Goal: Information Seeking & Learning: Find specific fact

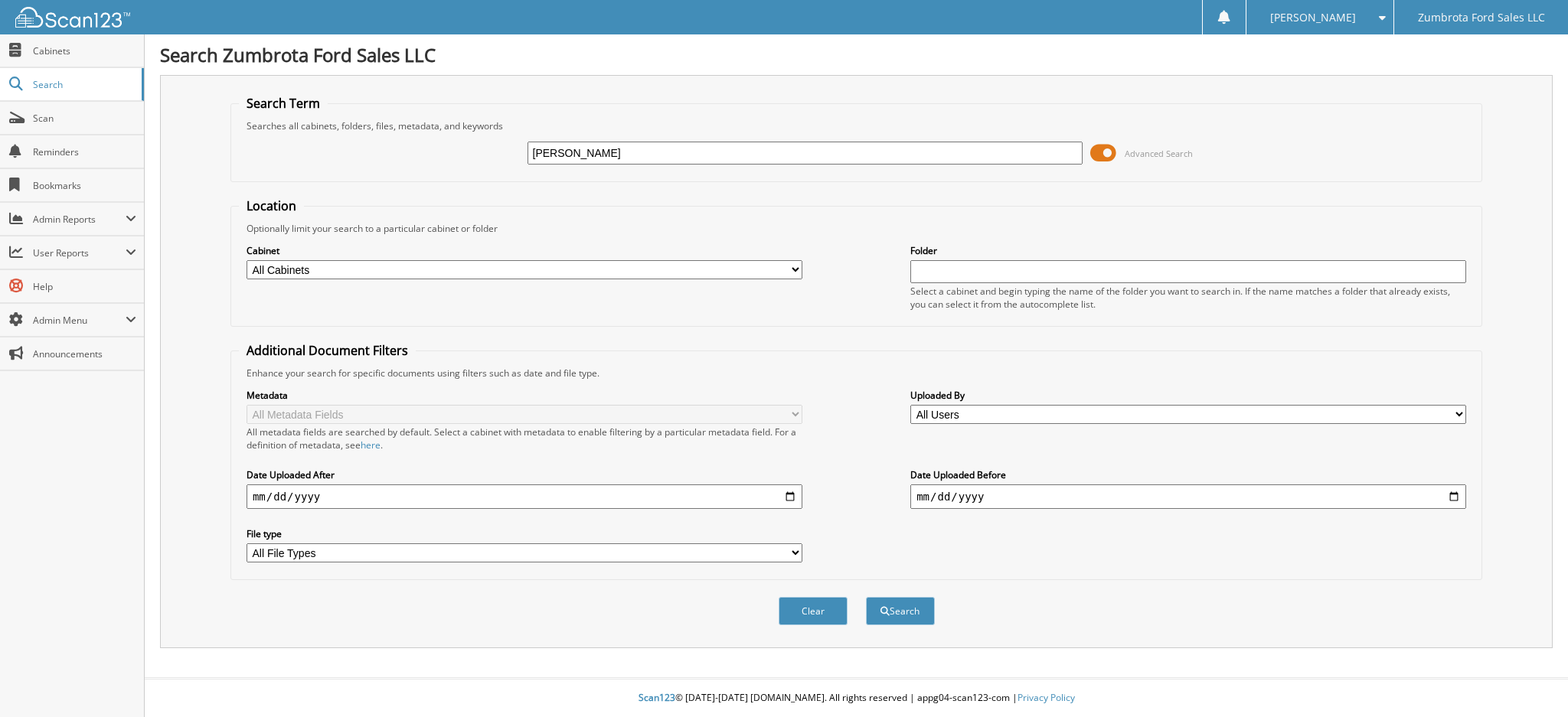
type input "ANTHONY MINOR"
click at [866, 597] on button "Search" at bounding box center [900, 611] width 69 height 28
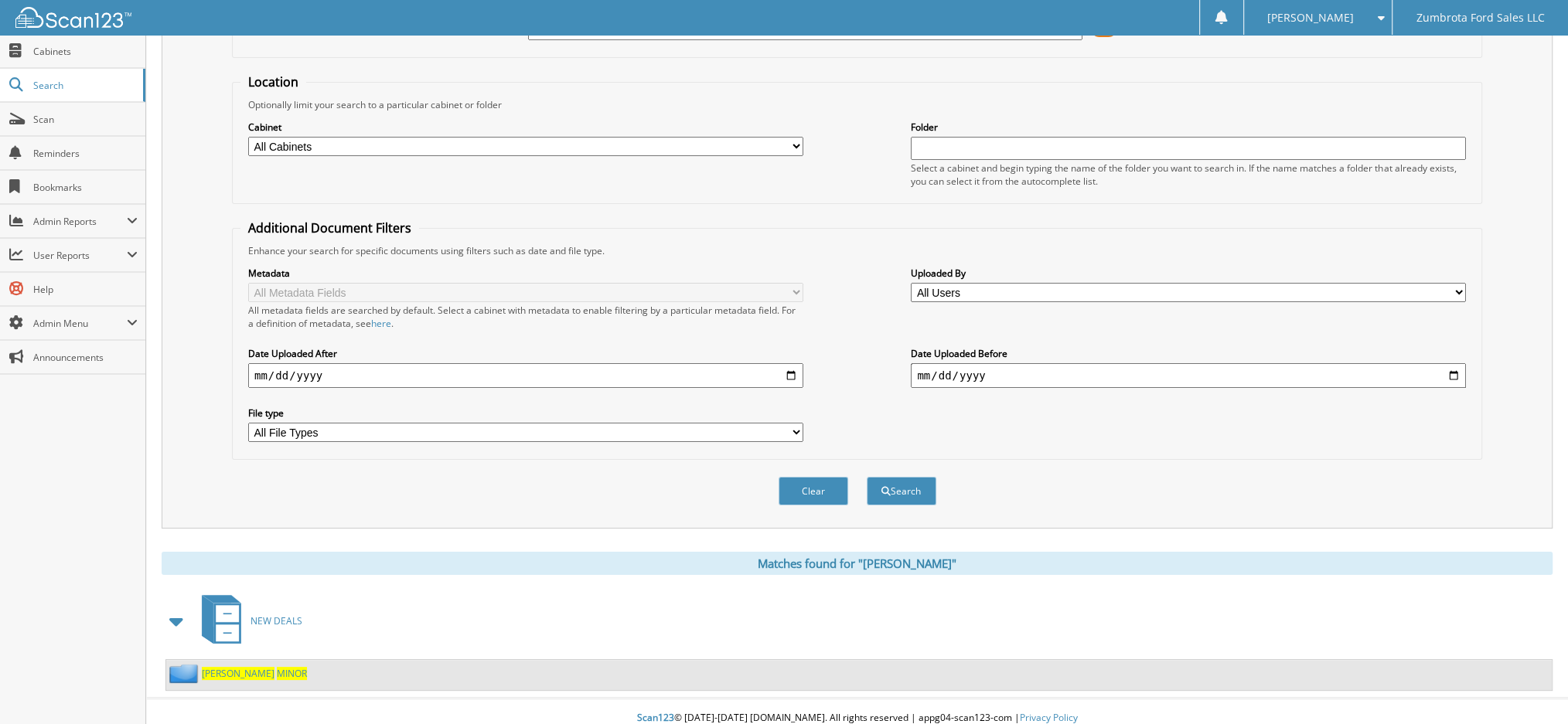
click at [211, 667] on span "ANTHONY" at bounding box center [238, 674] width 73 height 13
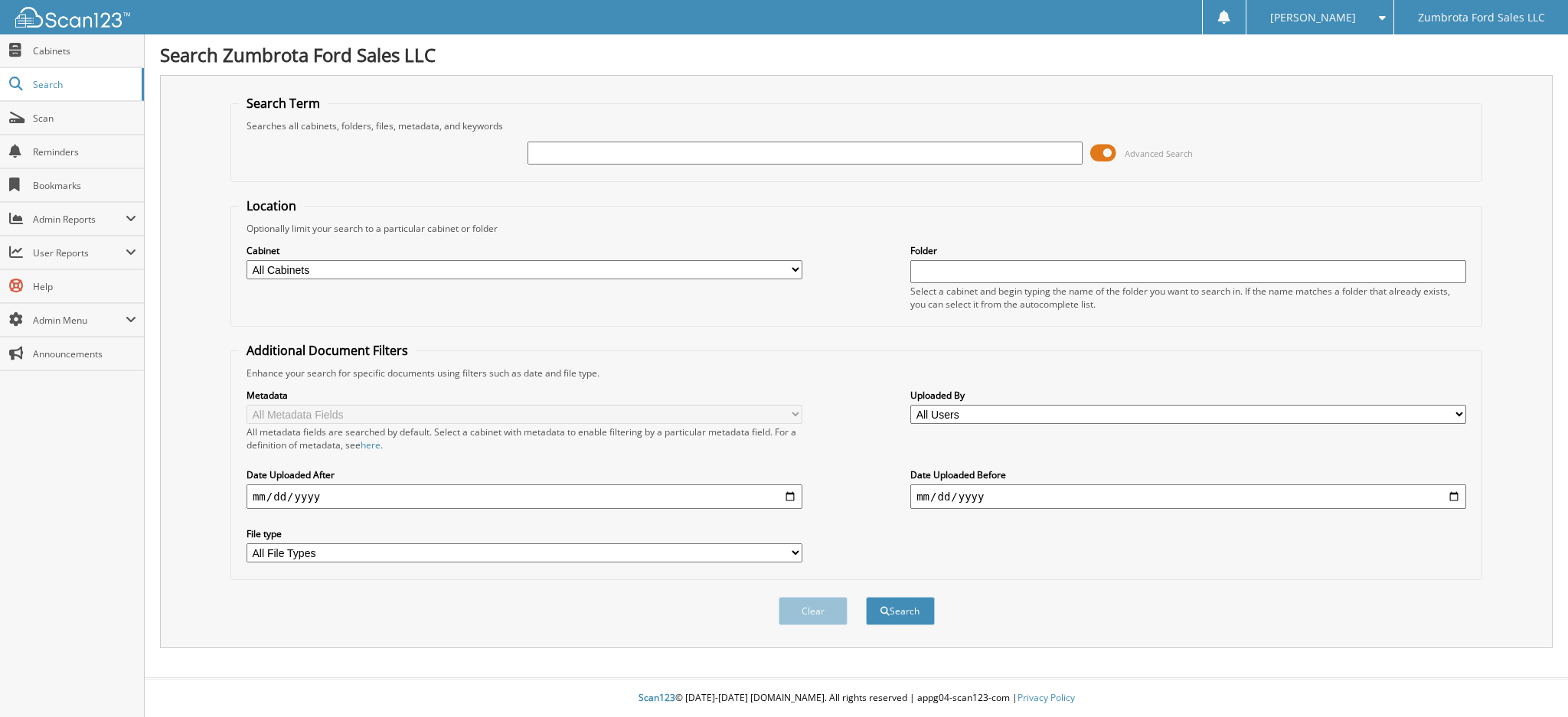
paste input "[US_VEHICLE_IDENTIFICATION_NUMBER]"
type input "[US_VEHICLE_IDENTIFICATION_NUMBER]"
click at [917, 597] on button "Search" at bounding box center [900, 611] width 69 height 28
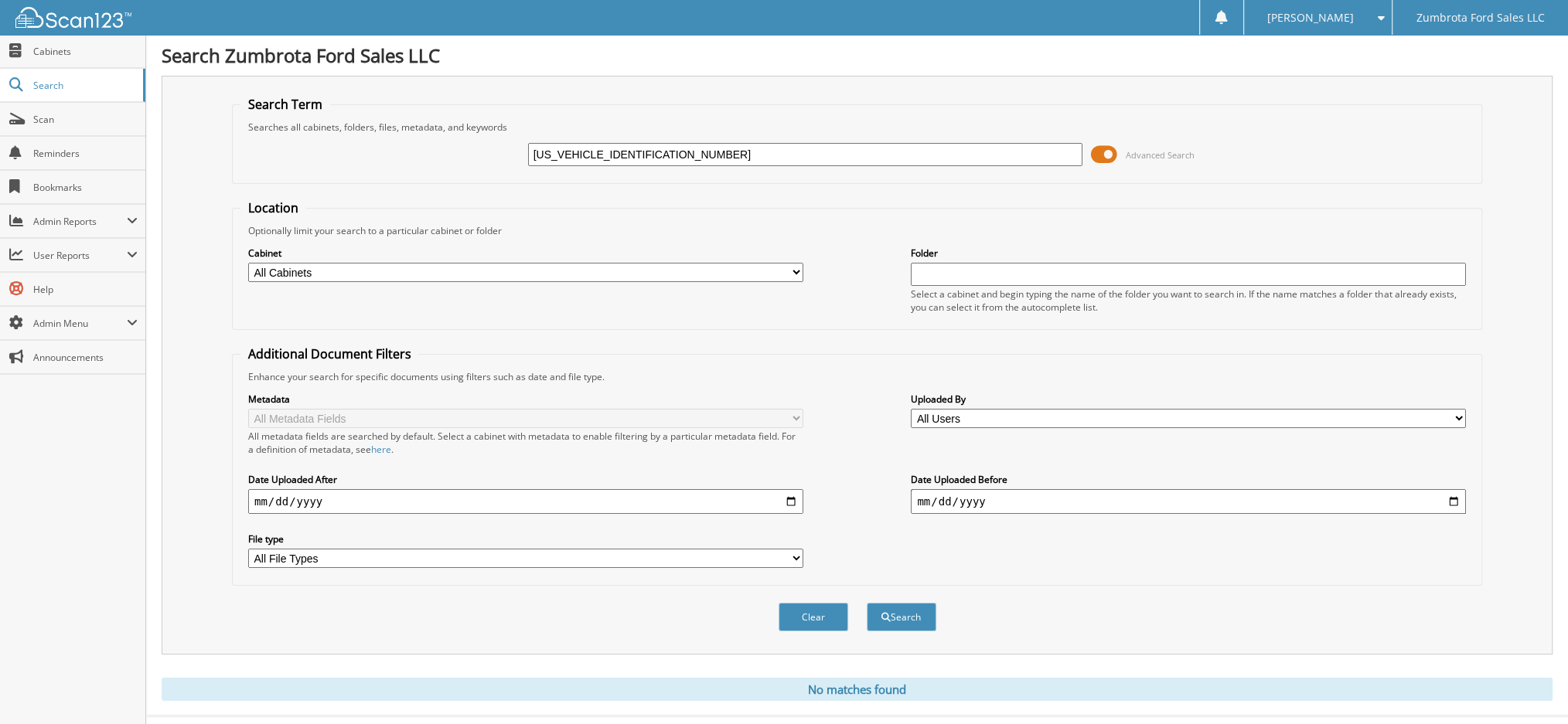
drag, startPoint x: 595, startPoint y: 152, endPoint x: 409, endPoint y: 117, distance: 189.3
click at [409, 117] on fieldset "Search Term Searches all cabinets, folders, files, metadata, and keywords [US_V…" at bounding box center [857, 140] width 1250 height 88
type input "KC302174"
click at [867, 603] on button "Search" at bounding box center [901, 616] width 70 height 29
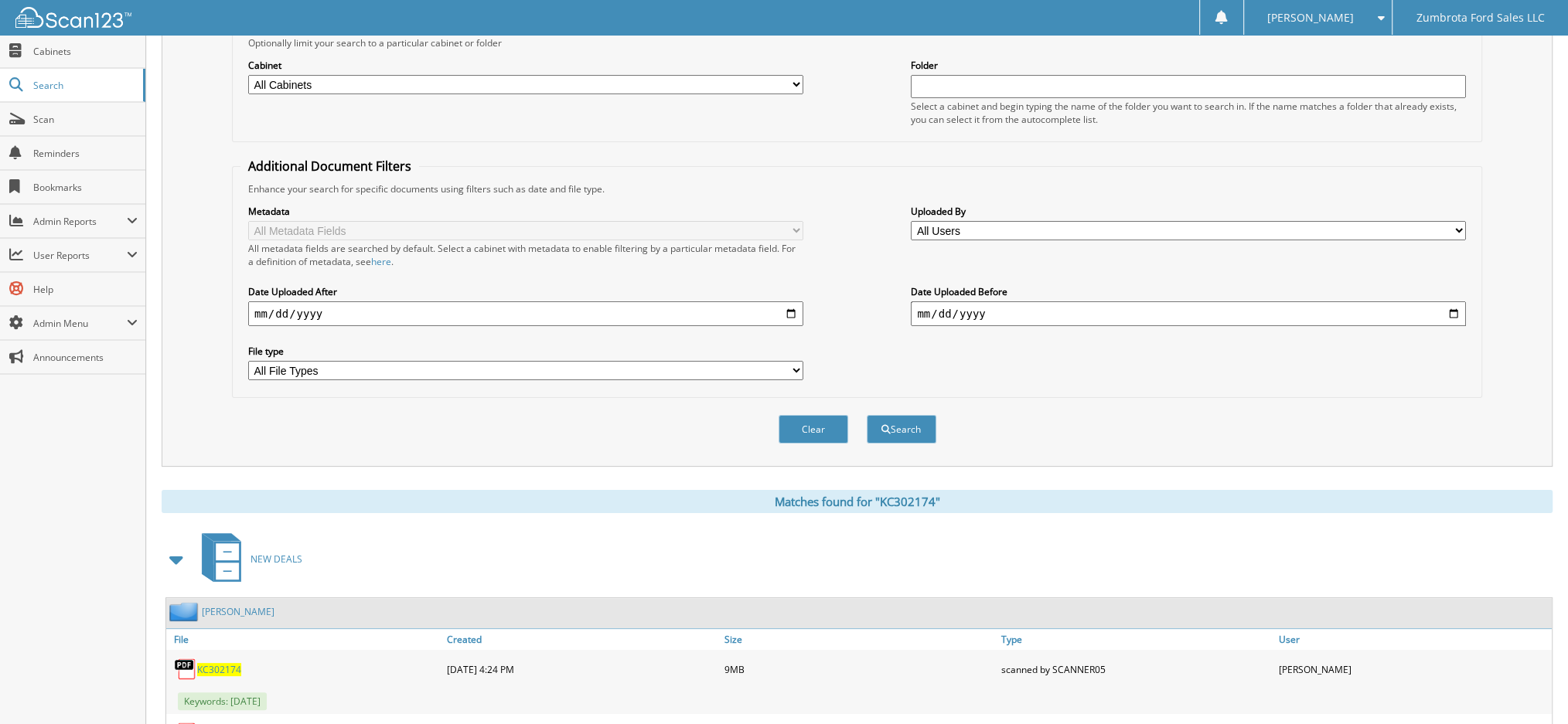
scroll to position [69, 0]
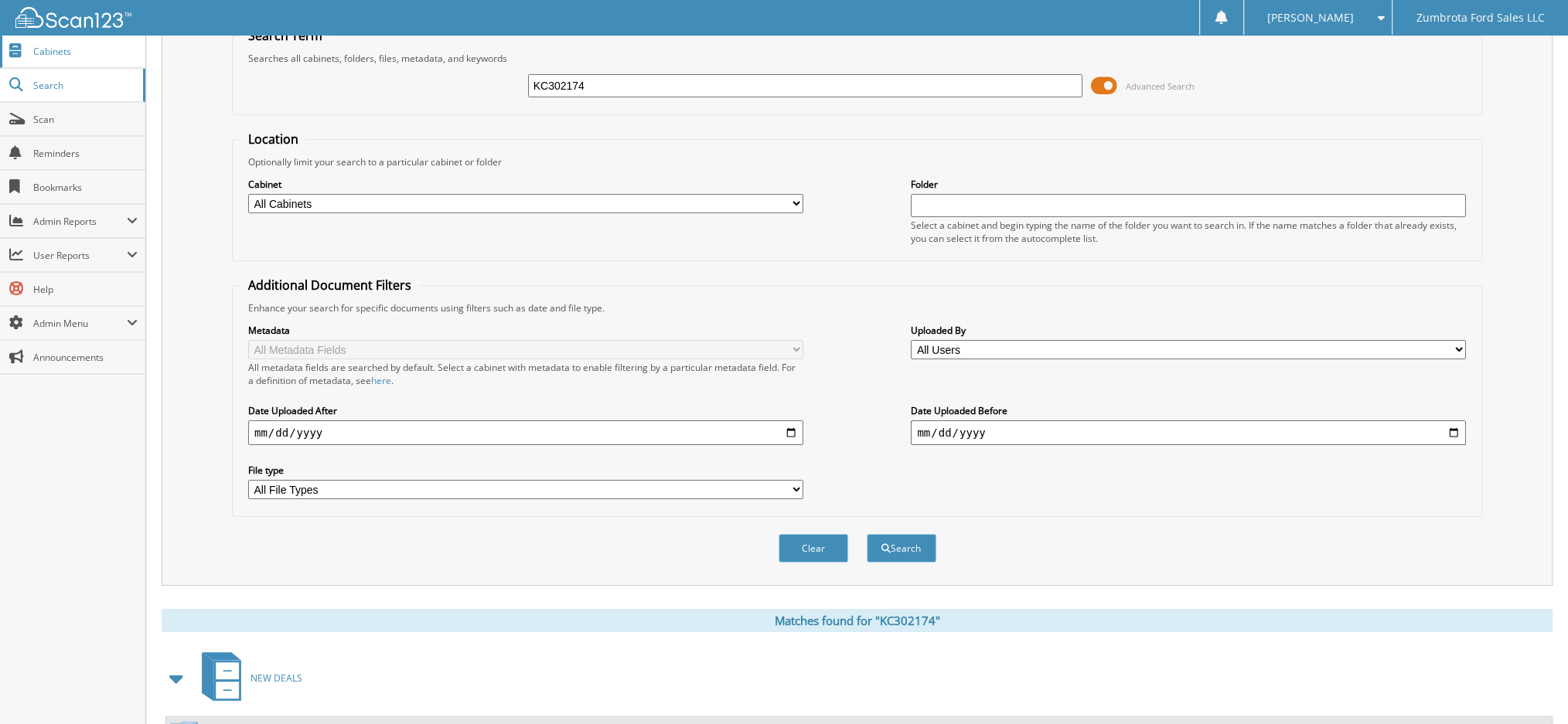
click at [58, 48] on span "Cabinets" at bounding box center [85, 52] width 104 height 13
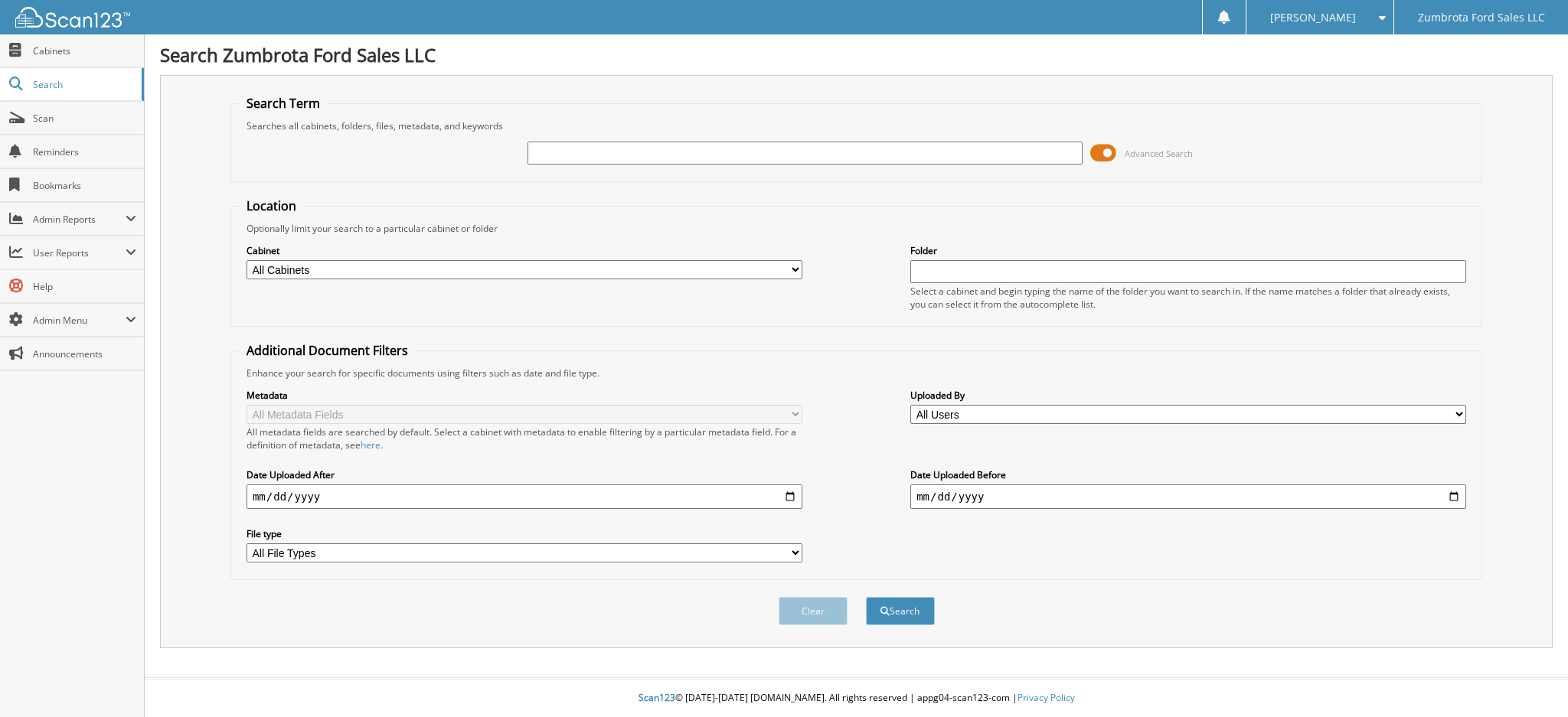
click at [675, 165] on div "Advanced Search" at bounding box center [856, 153] width 1235 height 41
click at [666, 154] on input "text" at bounding box center [806, 153] width 556 height 23
type input "085893"
click at [866, 597] on button "Search" at bounding box center [900, 611] width 69 height 28
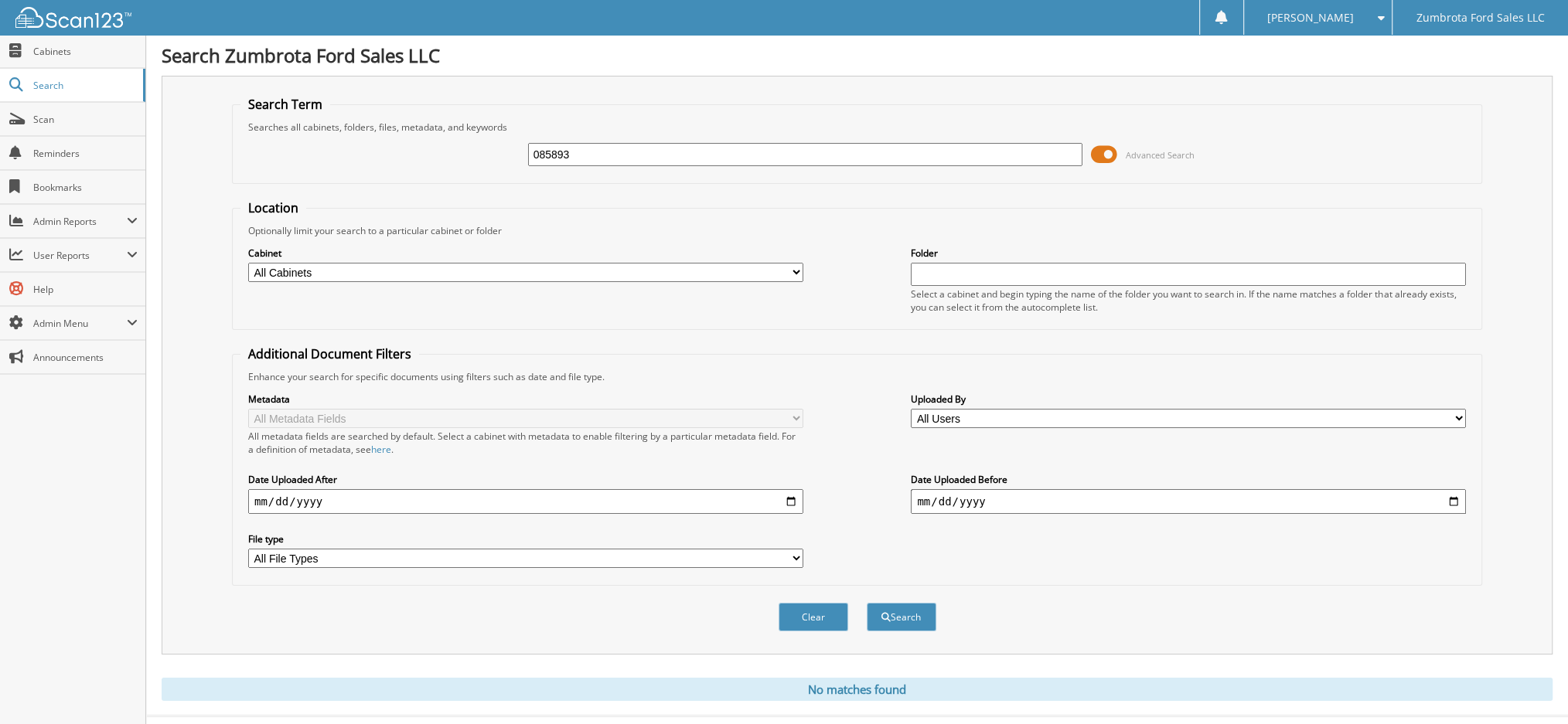
drag, startPoint x: 600, startPoint y: 144, endPoint x: 386, endPoint y: 139, distance: 214.1
click at [386, 139] on div "085893 Advanced Search" at bounding box center [858, 154] width 1234 height 42
type input "85893"
click at [902, 609] on button "Search" at bounding box center [901, 616] width 70 height 29
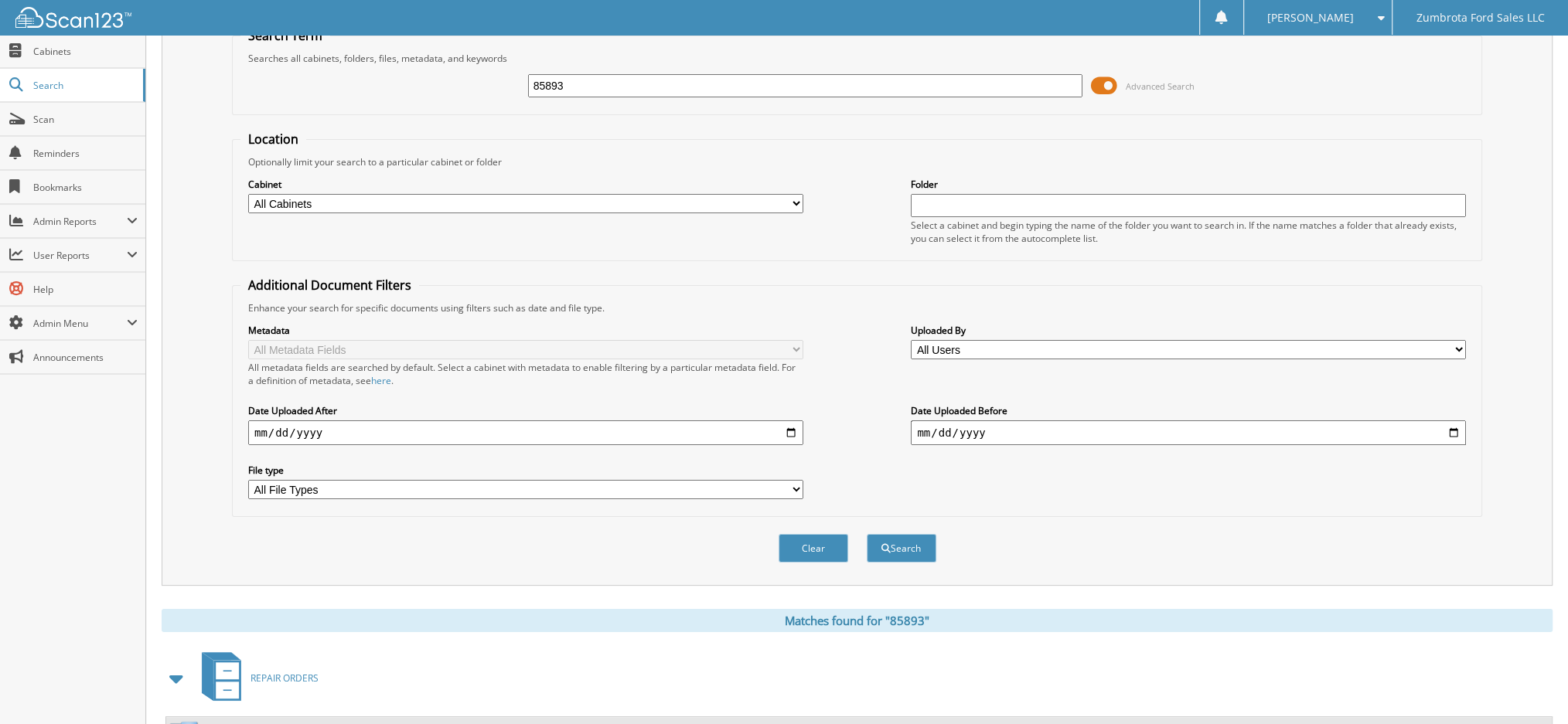
scroll to position [126, 0]
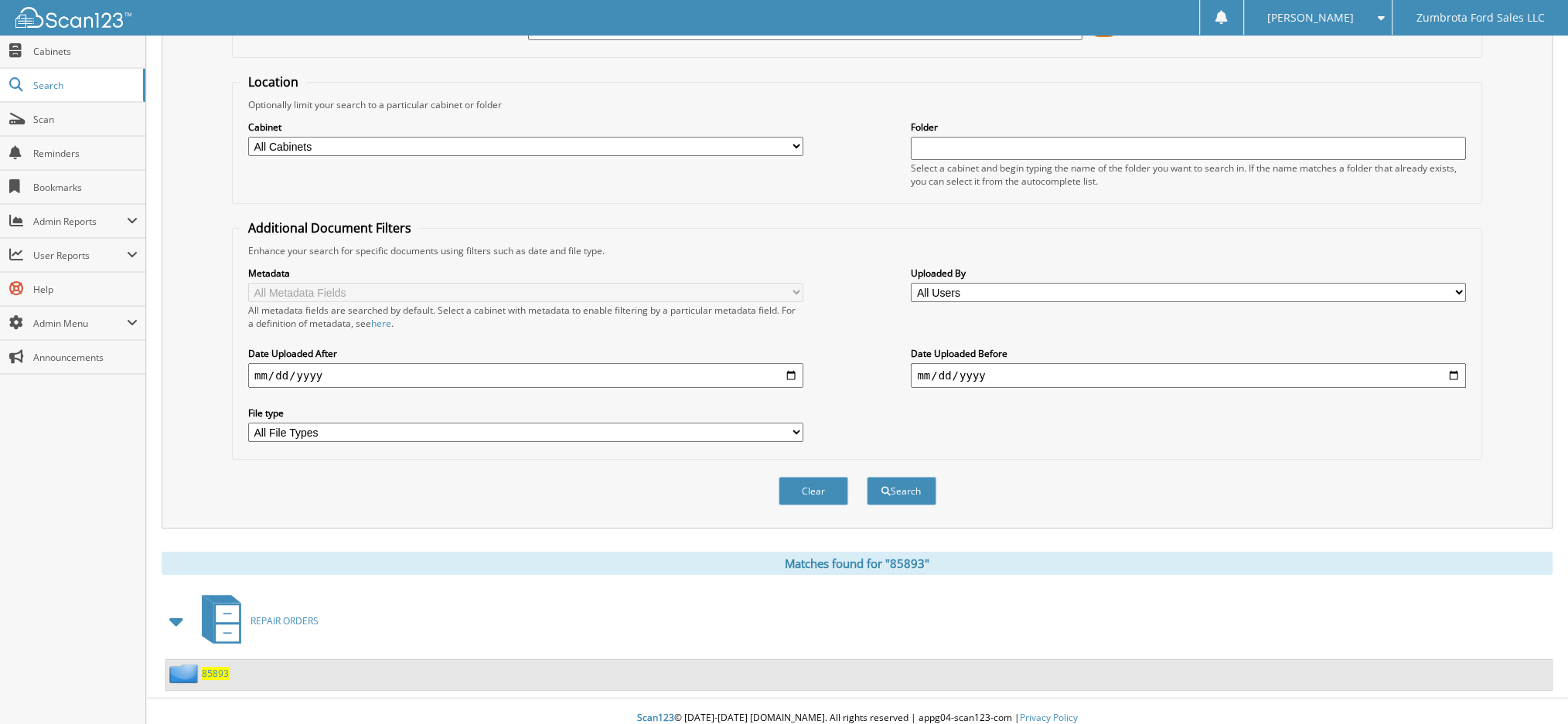
click at [207, 667] on span "85893" at bounding box center [215, 674] width 27 height 13
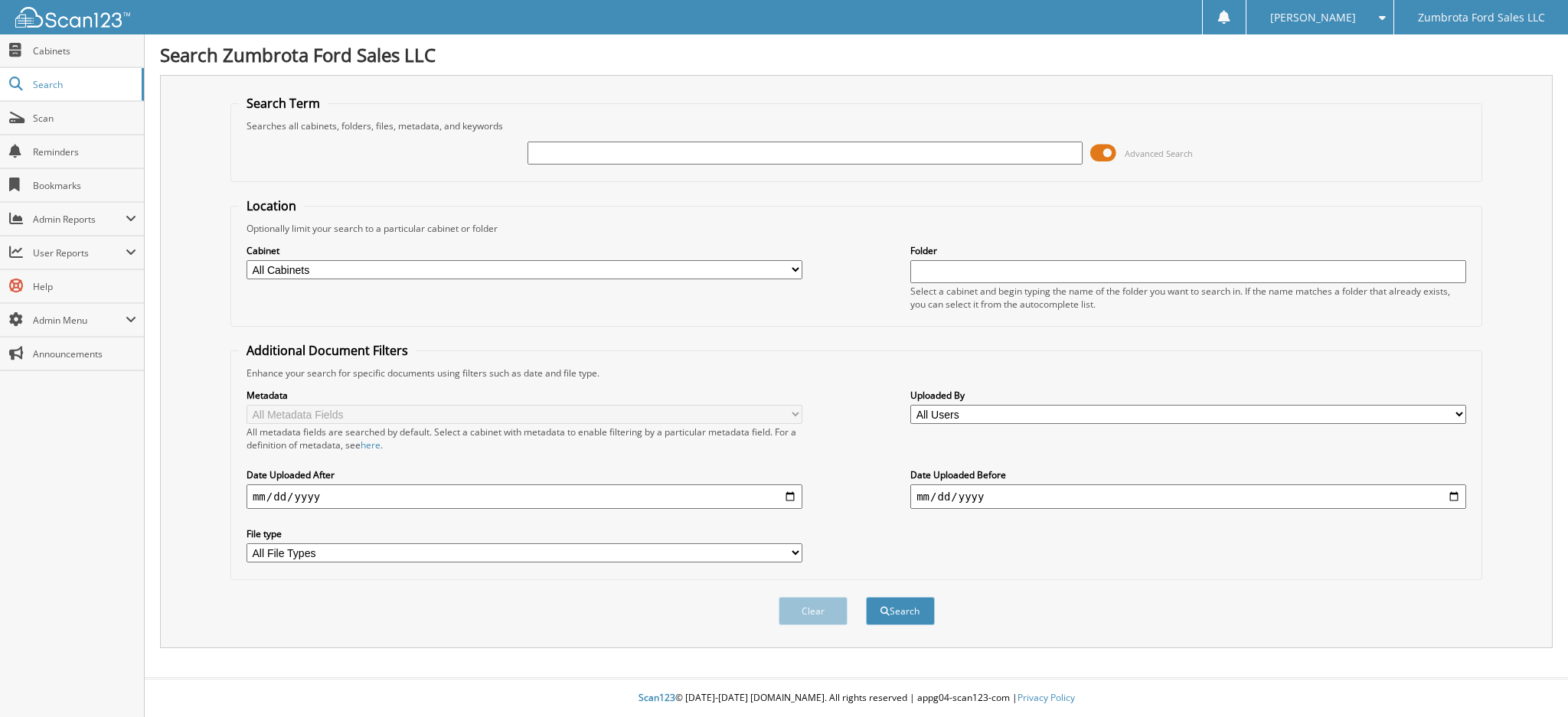
drag, startPoint x: 661, startPoint y: 141, endPoint x: 661, endPoint y: 150, distance: 9.0
click at [661, 141] on input "text" at bounding box center [806, 153] width 556 height 23
type input "204646"
click at [866, 597] on button "Search" at bounding box center [900, 611] width 69 height 28
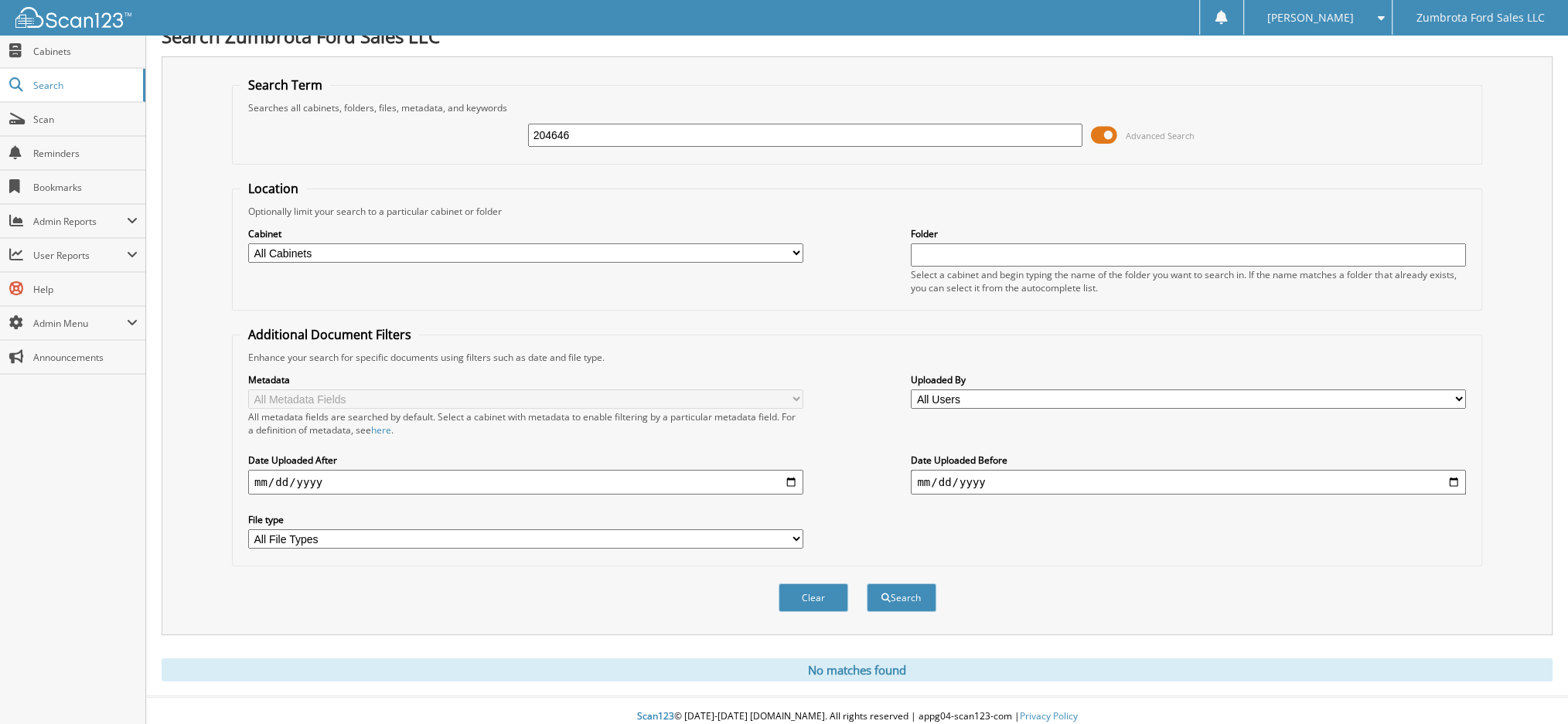
click at [632, 144] on input "204646" at bounding box center [806, 135] width 555 height 23
type input "MINOR"
click at [867, 584] on button "Search" at bounding box center [901, 598] width 70 height 29
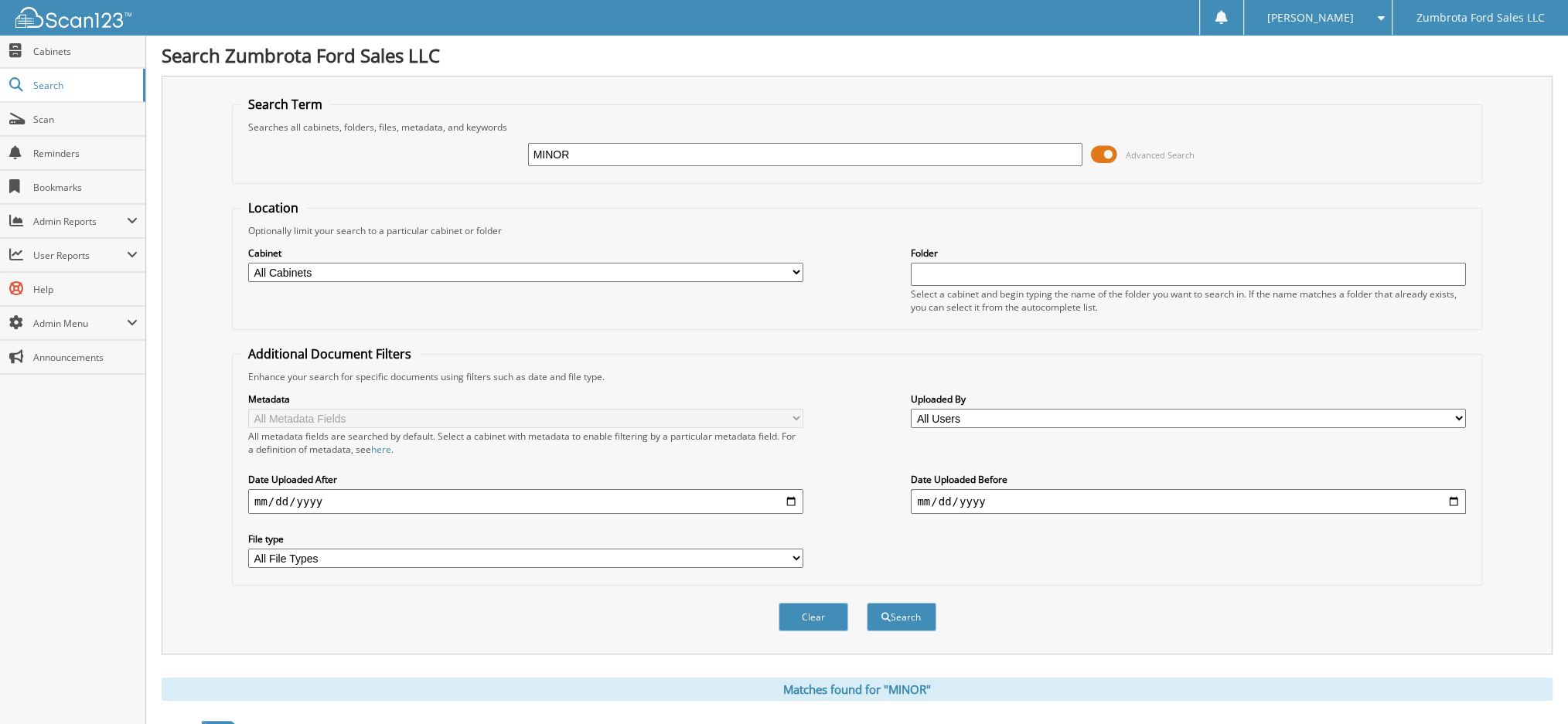
click at [824, 147] on input "MINOR" at bounding box center [806, 154] width 555 height 23
paste input "$754.75"
type input "$754.75"
click at [867, 603] on button "Search" at bounding box center [901, 616] width 70 height 29
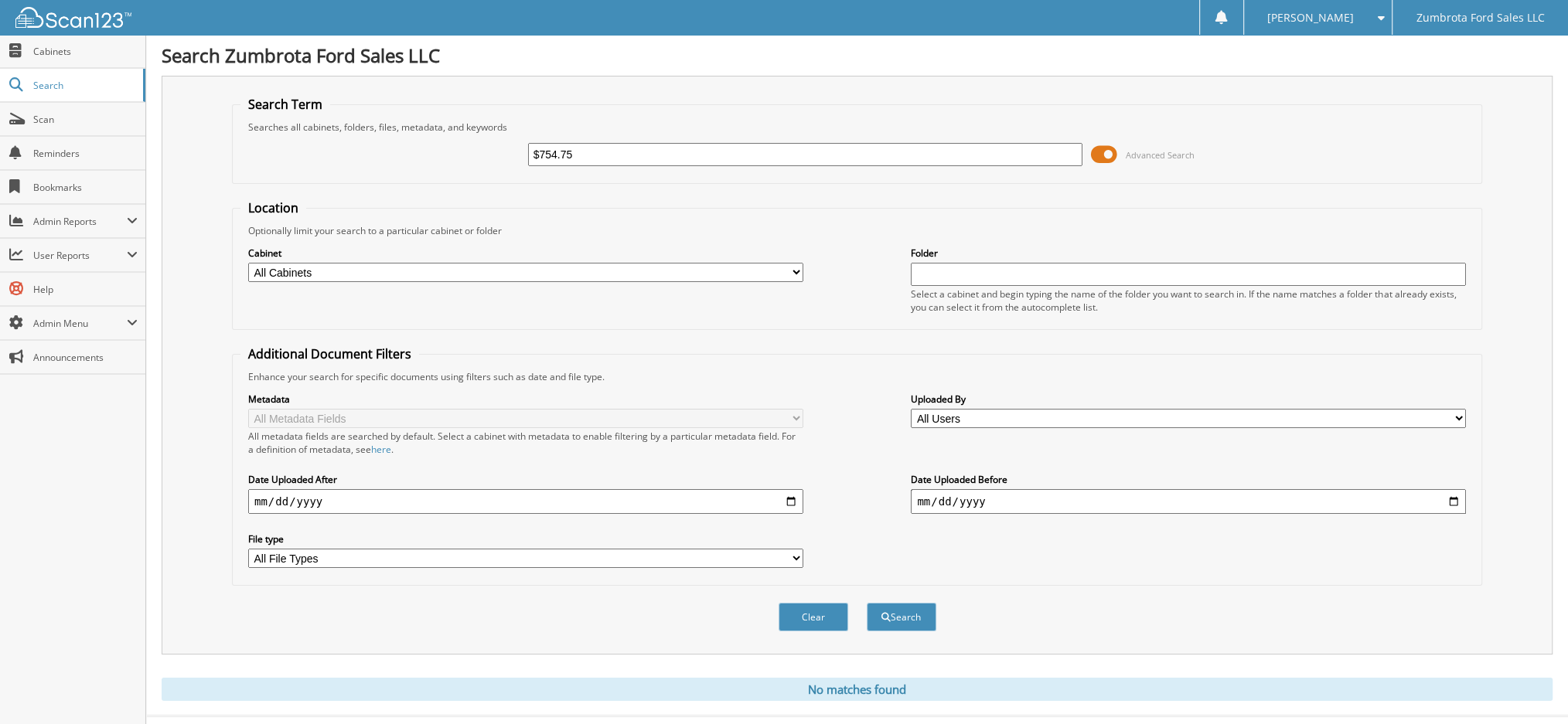
click at [536, 154] on input "$754.75" at bounding box center [806, 154] width 555 height 23
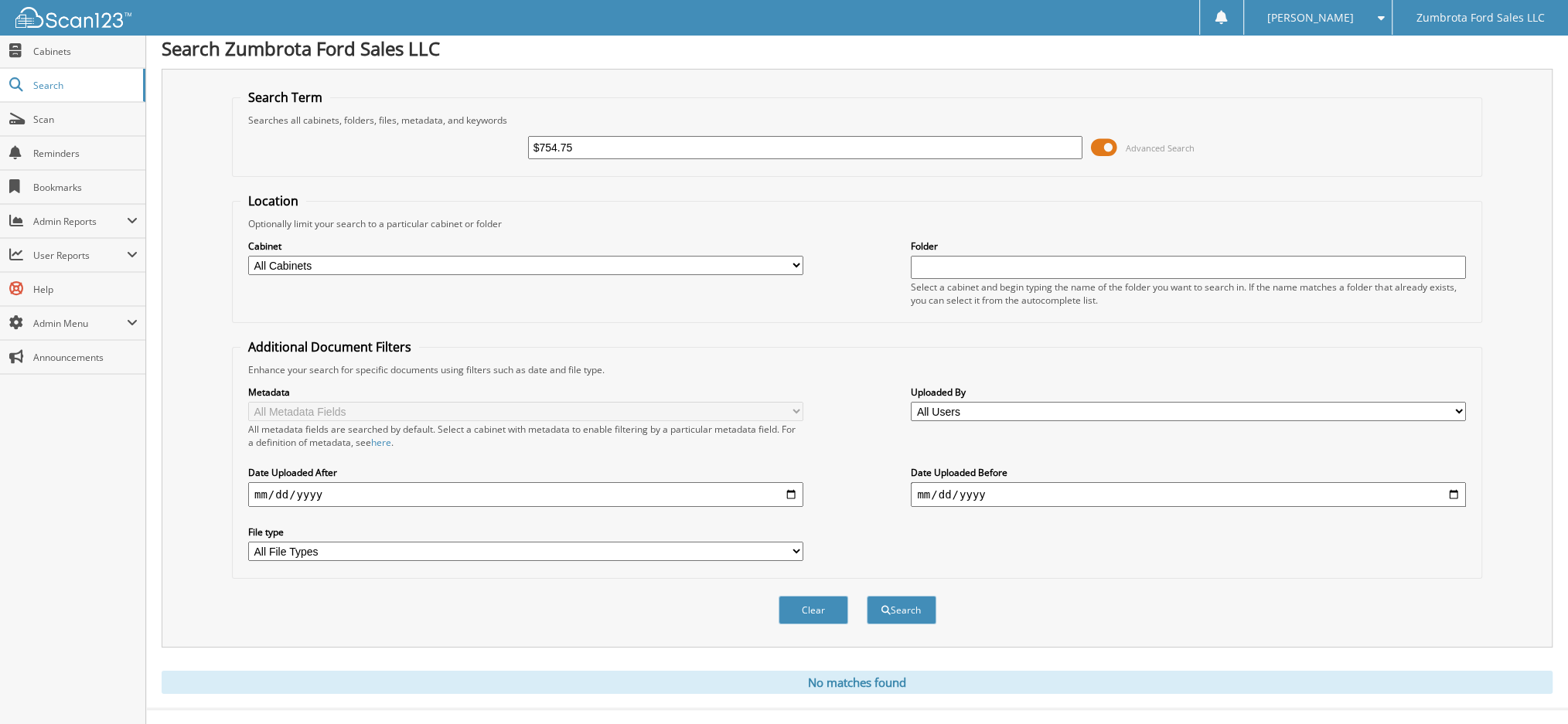
scroll to position [20, 0]
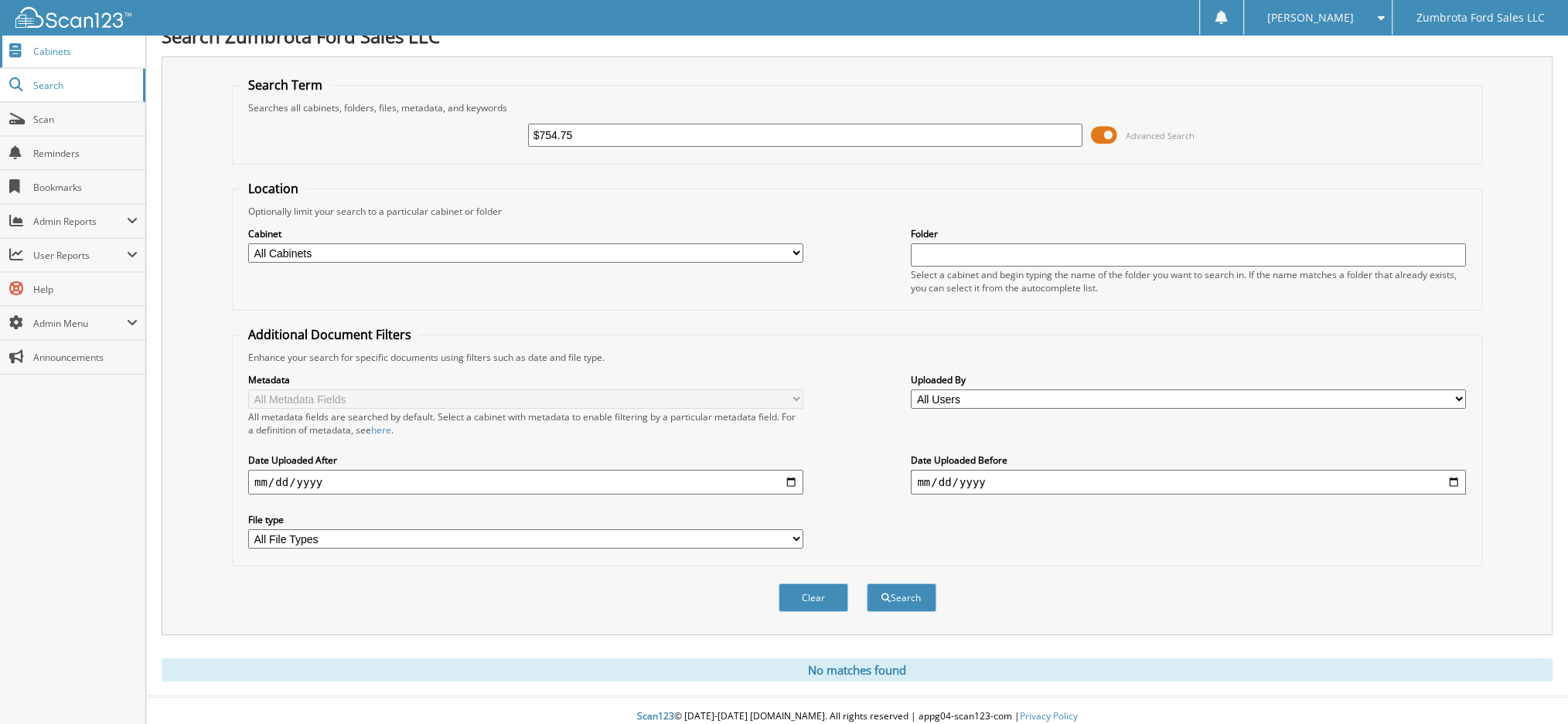
drag, startPoint x: 588, startPoint y: 135, endPoint x: 145, endPoint y: 49, distance: 451.3
click at [145, 49] on body "[PERSON_NAME] Settings Logout Zumbrota Ford Sales LLC Close Cabinets Search" at bounding box center [784, 358] width 1568 height 755
type input "REGIONAL"
click at [867, 584] on button "Search" at bounding box center [901, 598] width 70 height 29
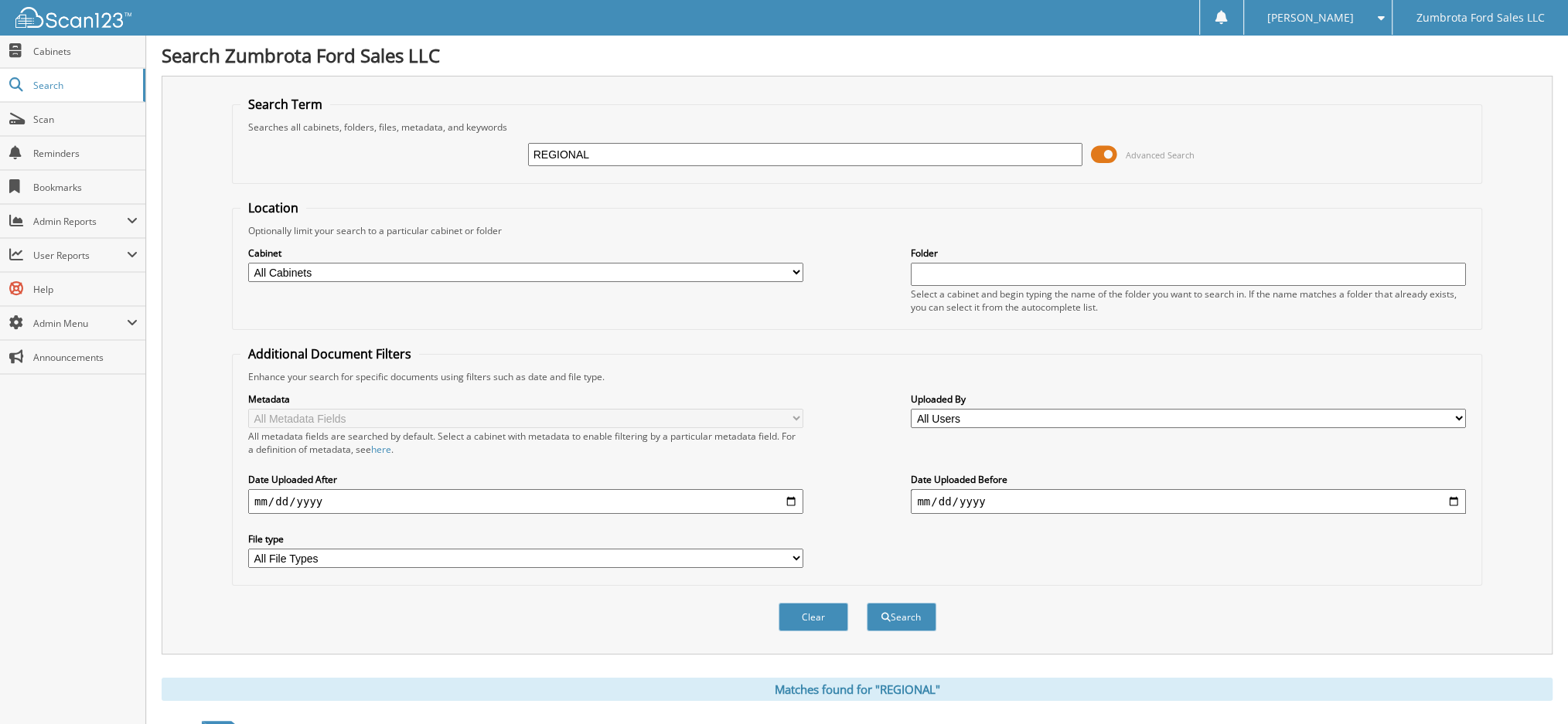
click at [619, 152] on input "REGIONAL" at bounding box center [806, 154] width 555 height 23
click at [620, 152] on input "REGIONAL" at bounding box center [806, 154] width 555 height 23
type input "MINER"
click at [867, 603] on button "Search" at bounding box center [901, 616] width 70 height 29
click at [731, 160] on input "MINER" at bounding box center [806, 154] width 555 height 23
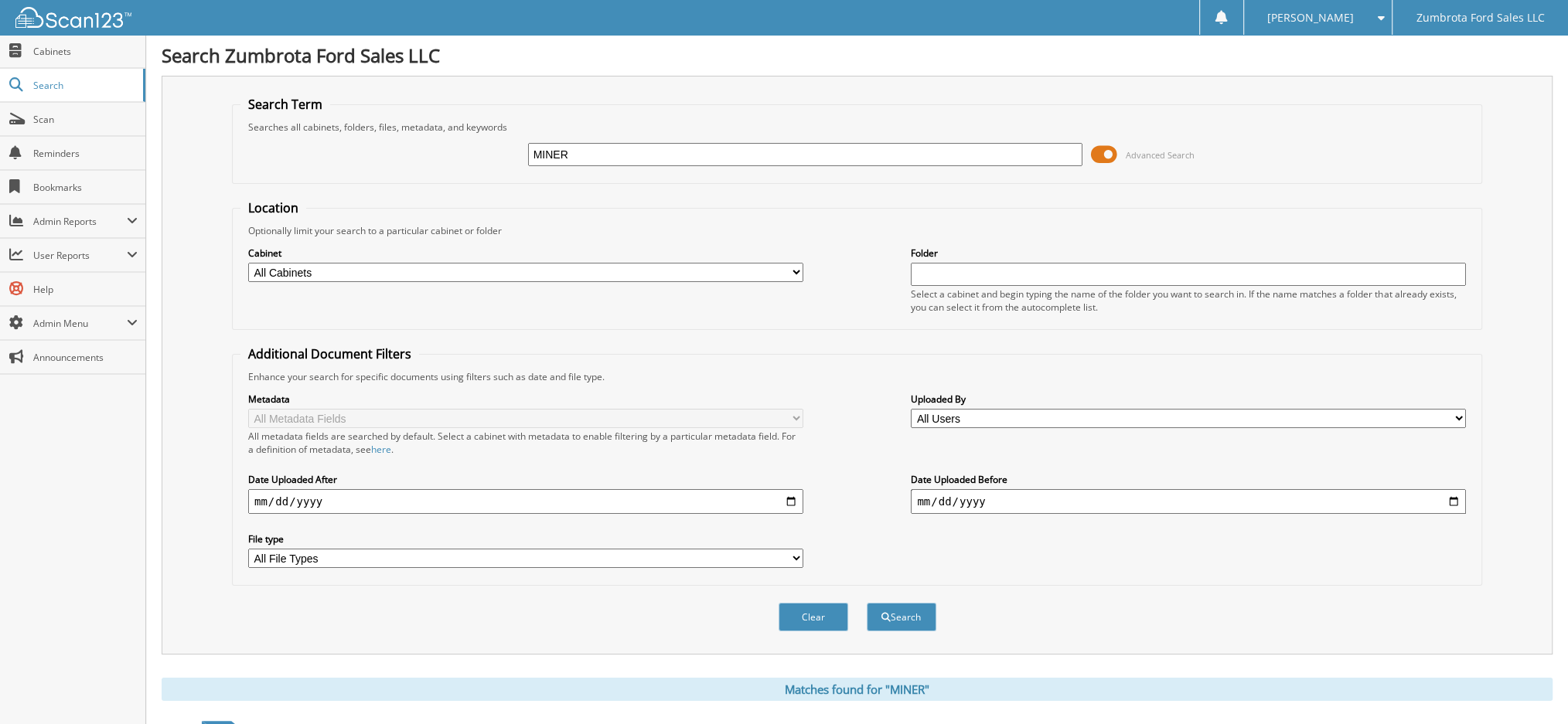
click at [731, 159] on input "MINER" at bounding box center [806, 154] width 555 height 23
type input "ANTHONY MINOR"
click at [867, 603] on button "Search" at bounding box center [901, 616] width 70 height 29
click at [807, 158] on input "[PERSON_NAME]" at bounding box center [806, 154] width 555 height 23
click at [807, 158] on input "[PERSON_NAME]" at bounding box center [806, 154] width 555 height 23
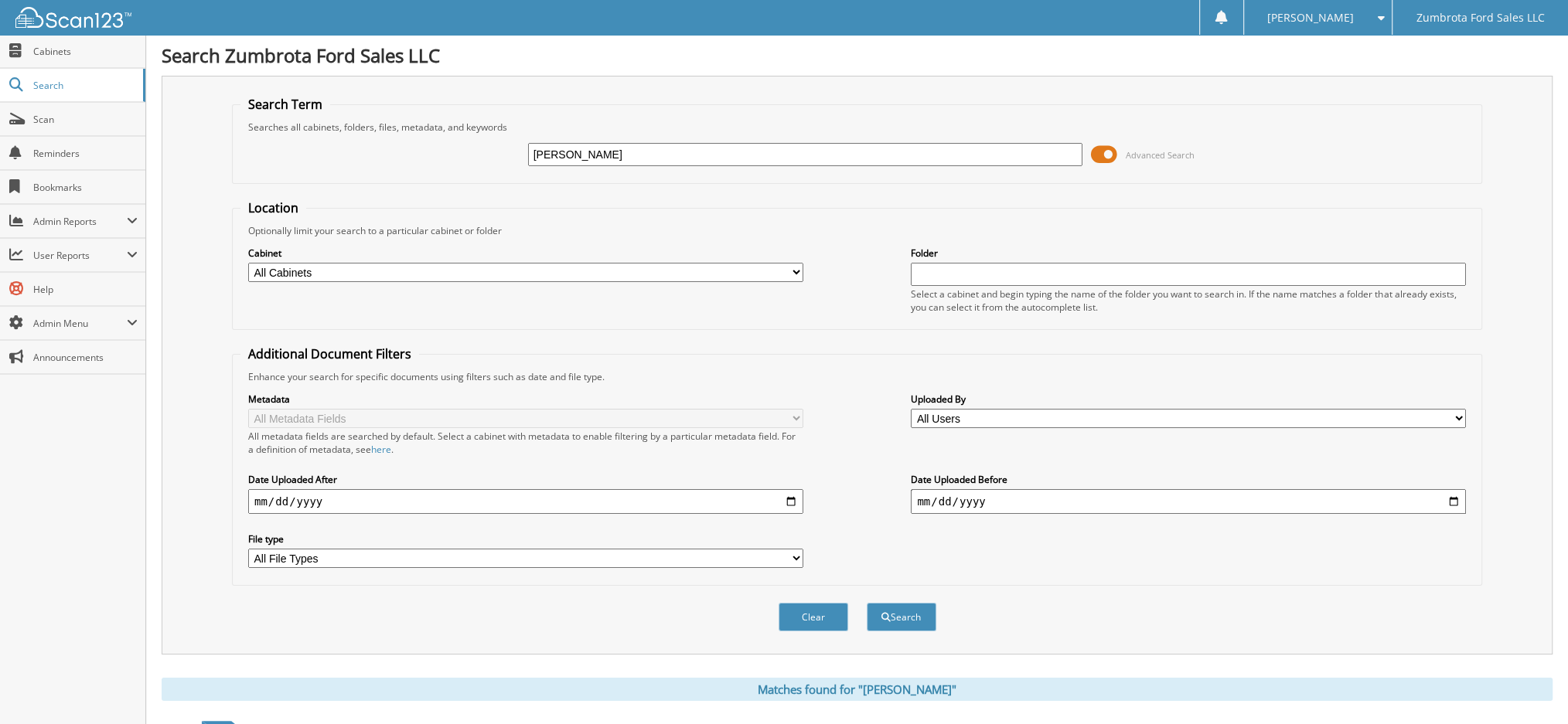
click at [807, 158] on input "[PERSON_NAME]" at bounding box center [806, 154] width 555 height 23
paste input "KC302174"
type input "KC302174"
click at [900, 603] on button "Search" at bounding box center [901, 616] width 70 height 29
click at [654, 163] on input "KC302174" at bounding box center [806, 154] width 555 height 23
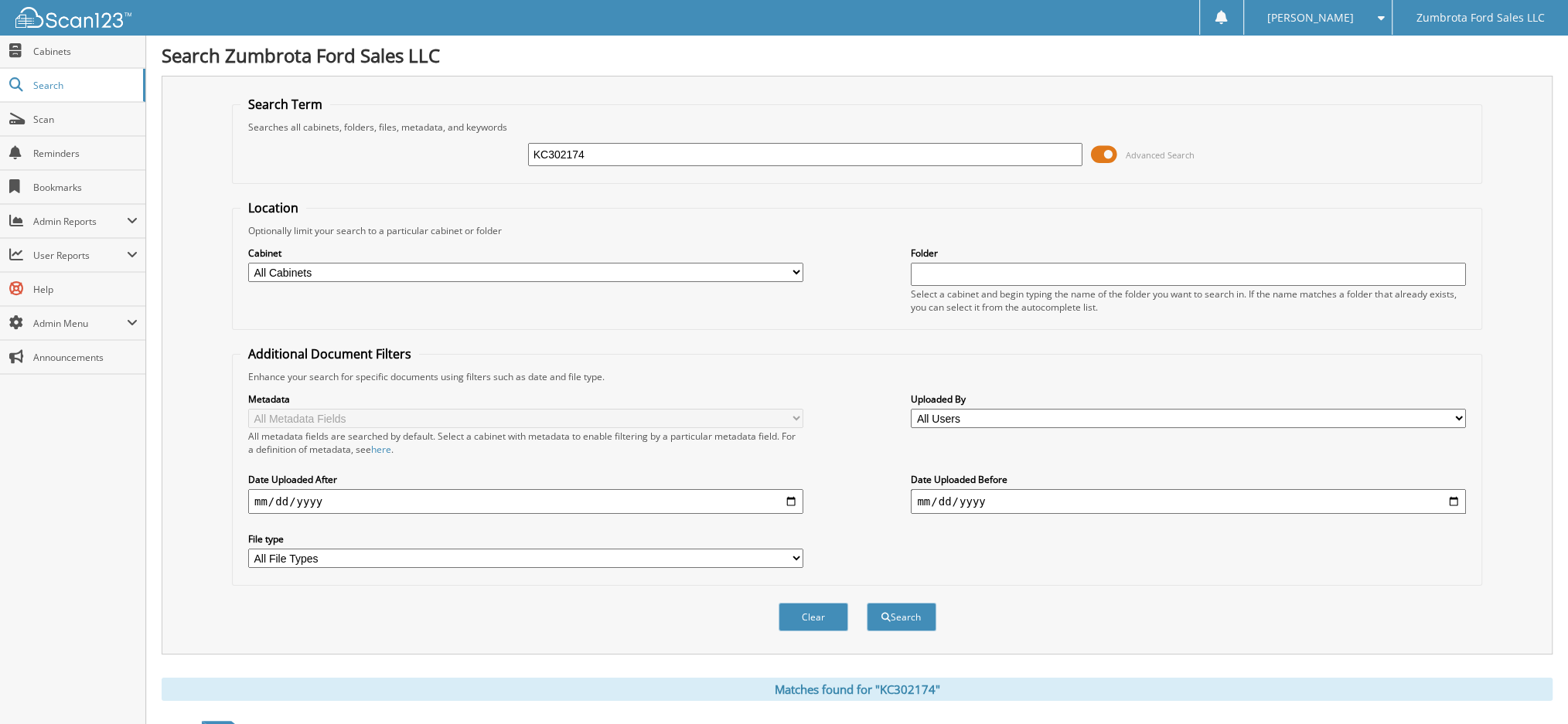
click at [654, 163] on input "KC302174" at bounding box center [806, 154] width 555 height 23
click at [654, 162] on input "KC302174" at bounding box center [806, 154] width 555 height 23
type input "TRUIST"
click at [867, 603] on button "Search" at bounding box center [901, 616] width 70 height 29
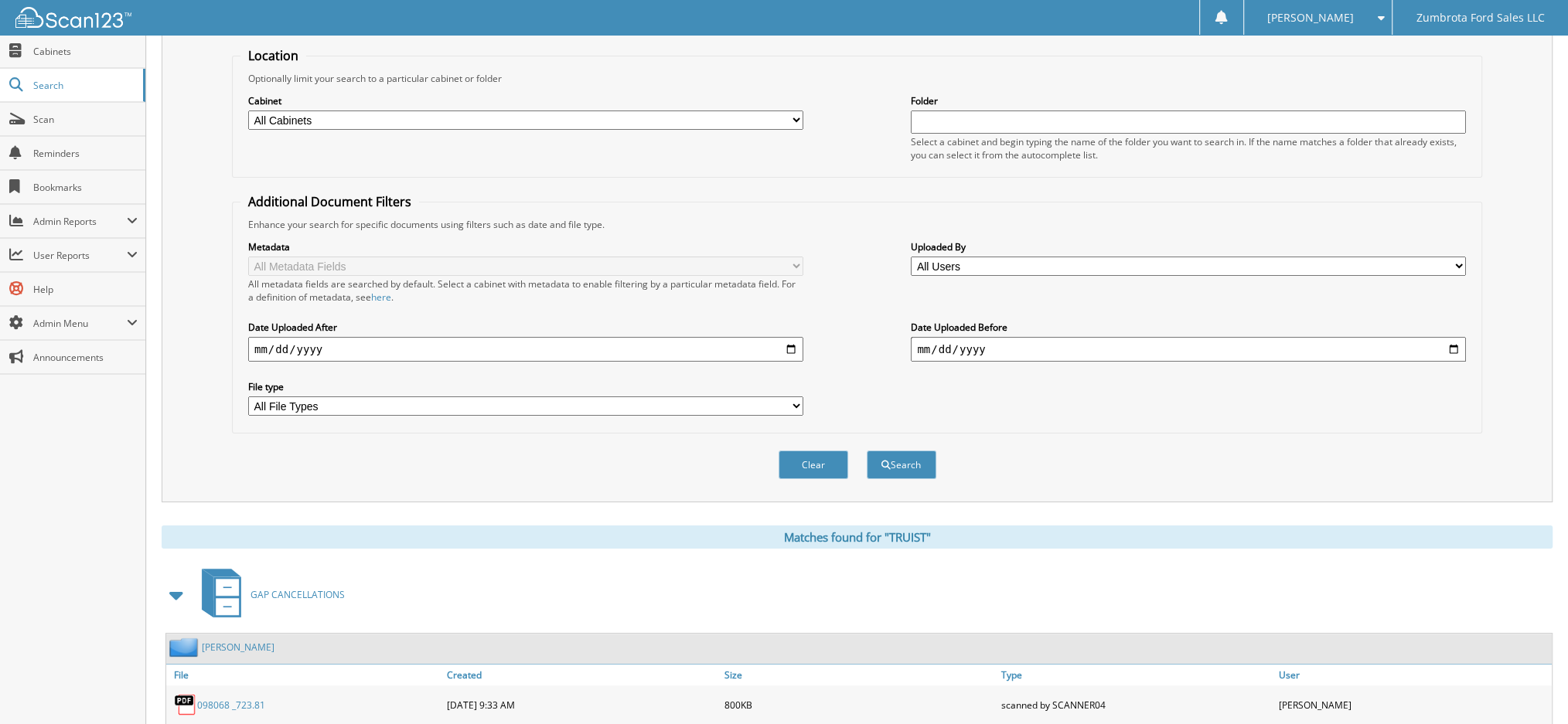
scroll to position [113, 0]
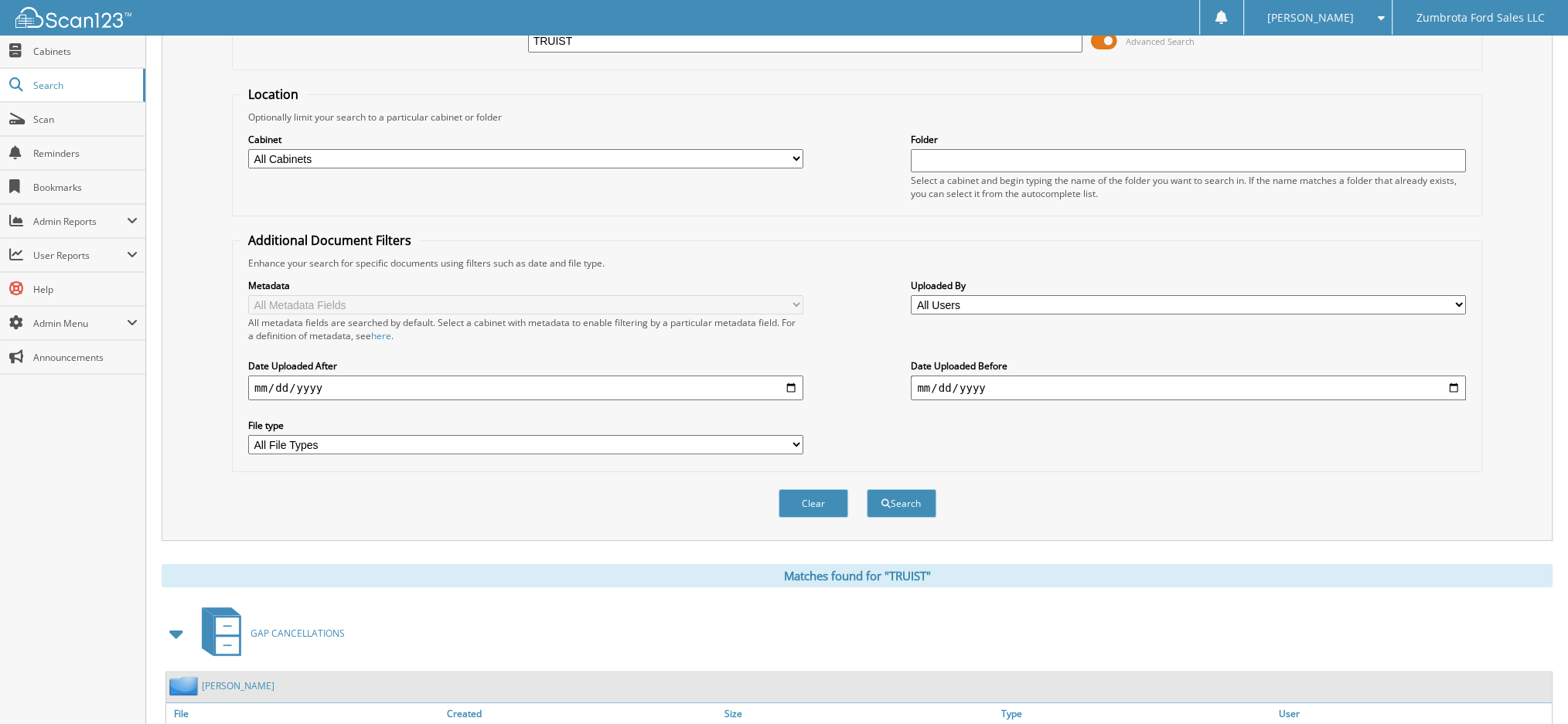
click at [710, 44] on input "TRUIST" at bounding box center [806, 41] width 555 height 23
click at [710, 43] on input "TRUIST" at bounding box center [806, 41] width 555 height 23
type input "SUNTRUST"
click at [867, 489] on button "Search" at bounding box center [901, 503] width 70 height 29
